Goal: Task Accomplishment & Management: Manage account settings

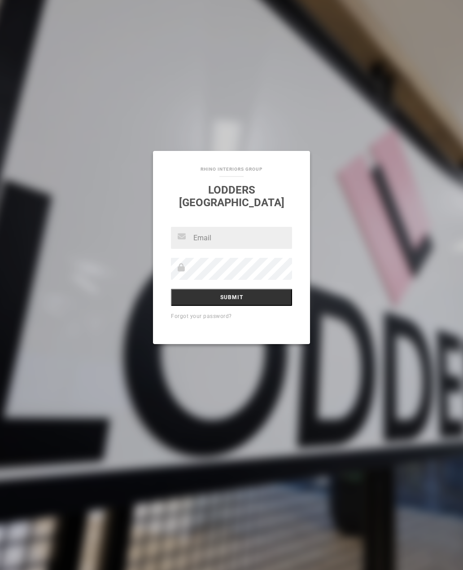
click at [218, 227] on input "text" at bounding box center [231, 238] width 121 height 22
type input "[EMAIL_ADDRESS][DOMAIN_NAME]"
click at [232, 290] on input "Submit" at bounding box center [231, 297] width 121 height 17
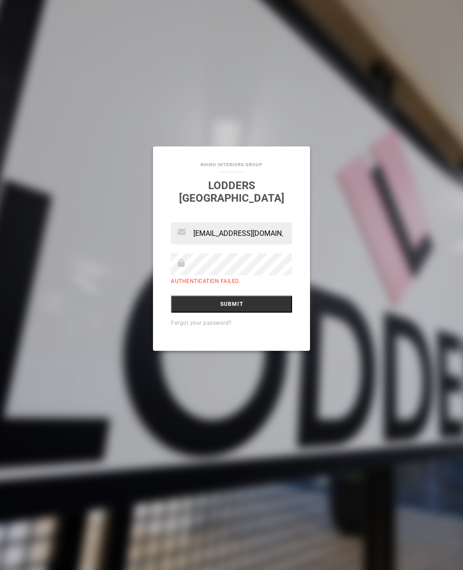
click at [238, 295] on input "Submit" at bounding box center [231, 303] width 121 height 17
click at [237, 295] on input "Submit" at bounding box center [231, 303] width 121 height 17
